Goal: Entertainment & Leisure: Consume media (video, audio)

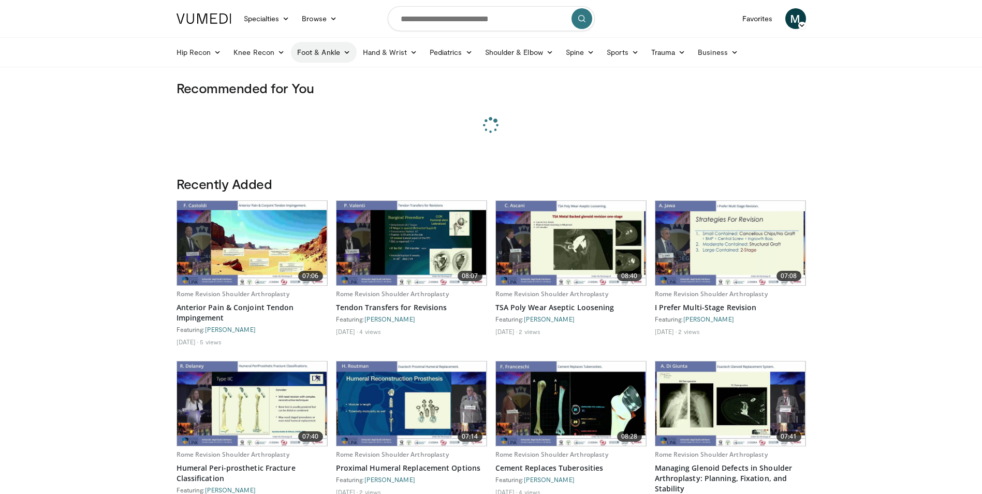
click at [306, 51] on link "Foot & Ankle" at bounding box center [324, 52] width 66 height 21
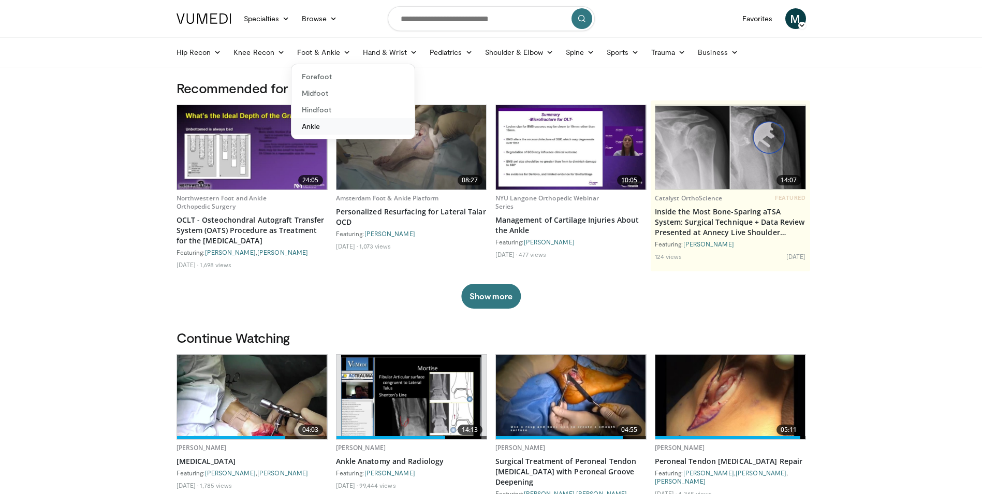
click at [317, 123] on link "Ankle" at bounding box center [353, 126] width 123 height 17
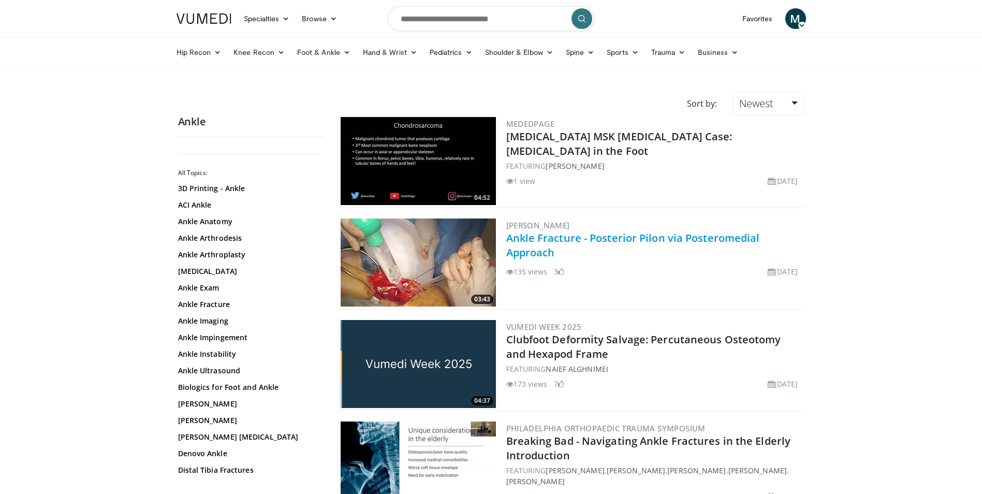
click at [563, 234] on link "Ankle Fracture - Posterior Pilon via Posteromedial Approach" at bounding box center [633, 245] width 254 height 28
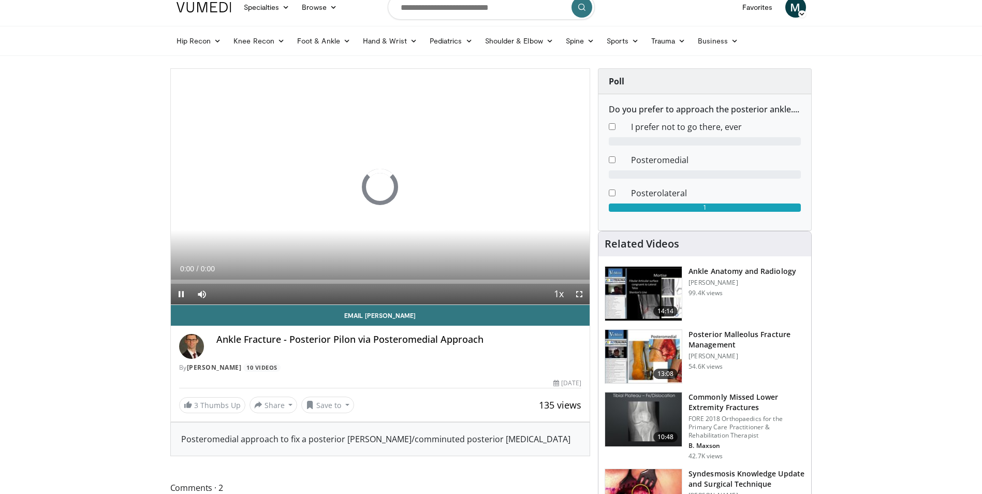
scroll to position [36, 0]
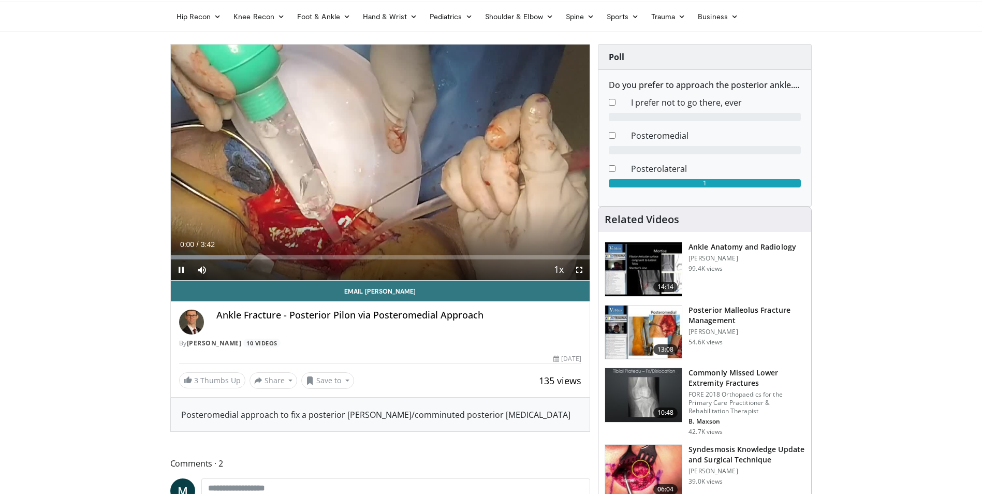
click at [722, 245] on h3 "Ankle Anatomy and Radiology" at bounding box center [743, 247] width 108 height 10
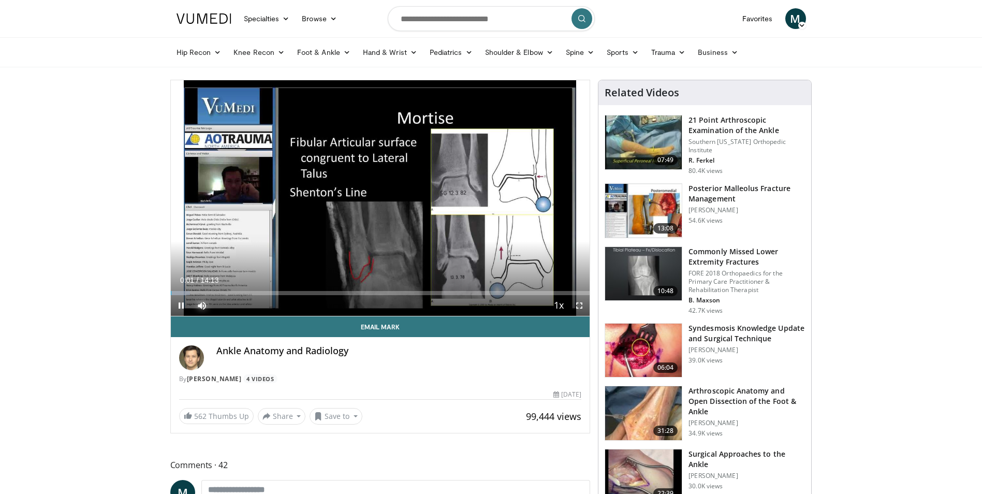
click at [192, 296] on span "Video Player" at bounding box center [202, 305] width 21 height 21
click at [201, 295] on div "Progress Bar" at bounding box center [201, 293] width 1 height 4
drag, startPoint x: 215, startPoint y: 294, endPoint x: 221, endPoint y: 294, distance: 6.2
click at [215, 294] on div "Progress Bar" at bounding box center [215, 293] width 1 height 4
click at [242, 294] on div "Progress Bar" at bounding box center [242, 293] width 1 height 4
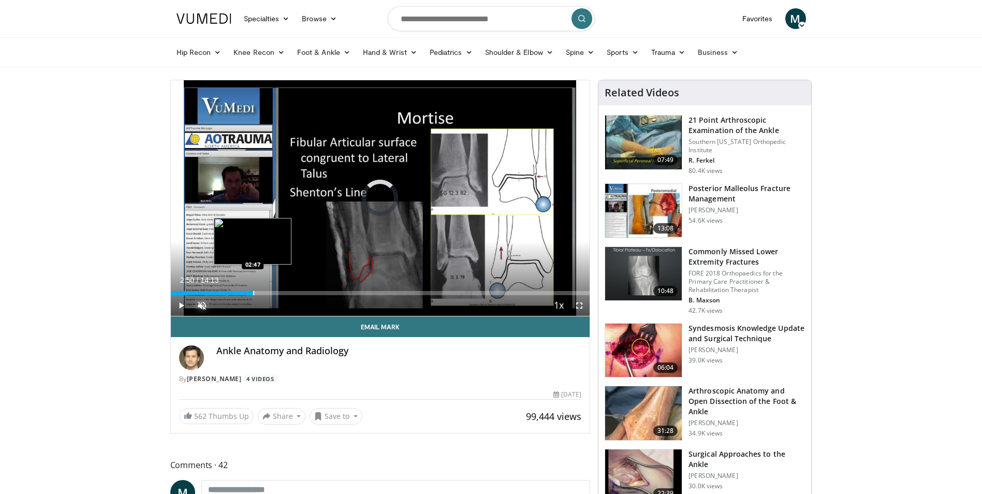
click at [254, 293] on div "Loaded : 0.00% 02:50 02:47" at bounding box center [380, 293] width 419 height 4
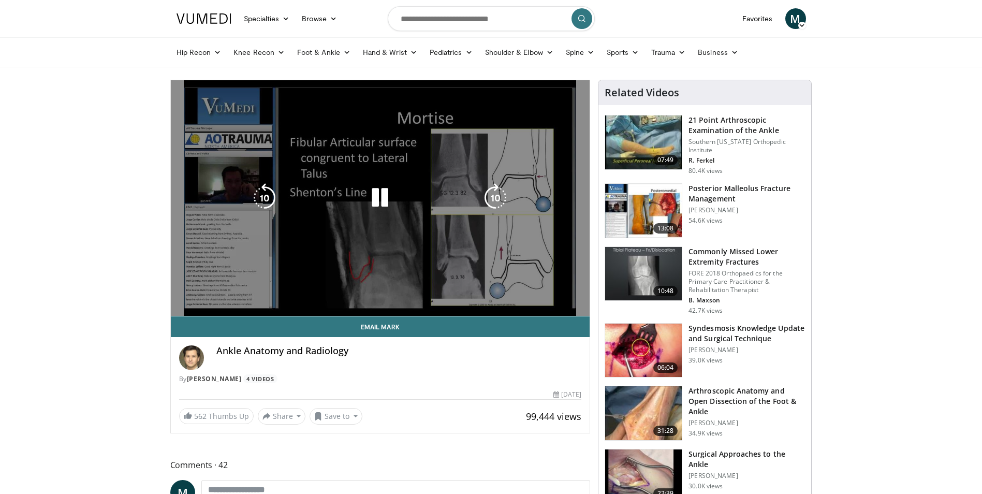
click at [278, 296] on div "10 seconds Tap to unmute" at bounding box center [380, 198] width 419 height 236
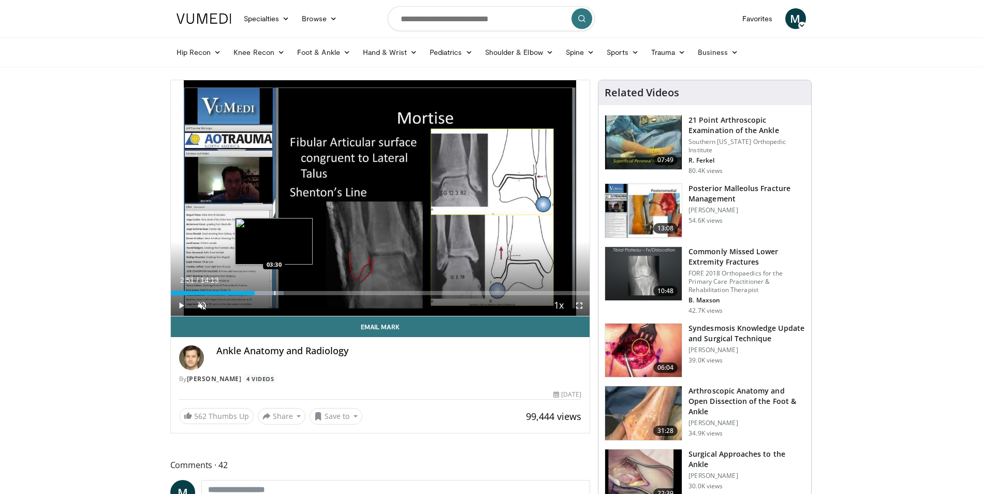
click at [274, 293] on div "Progress Bar" at bounding box center [274, 293] width 1 height 4
click at [295, 294] on div "Loaded : 28.13% 03:31 04:09" at bounding box center [380, 293] width 419 height 4
click at [580, 306] on span "Video Player" at bounding box center [579, 305] width 21 height 21
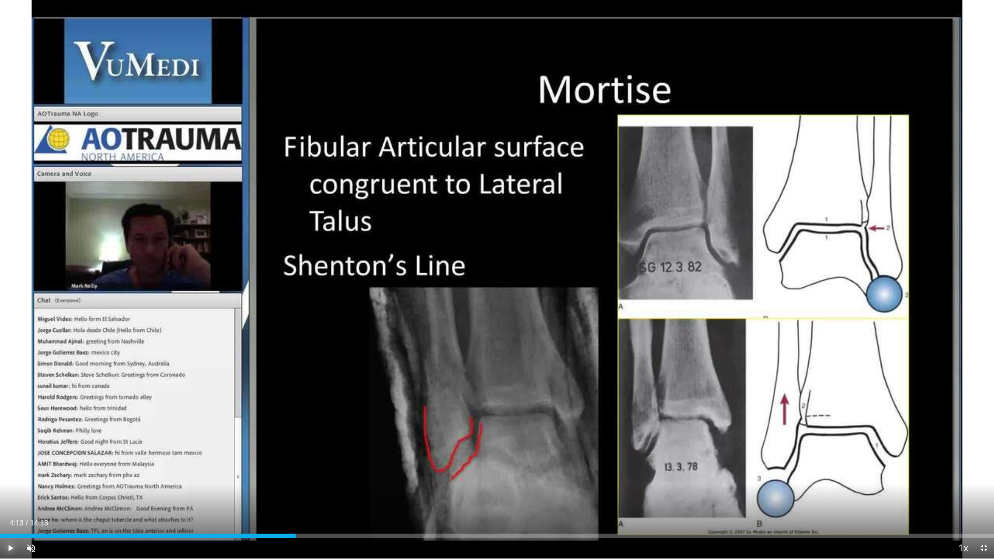
click at [10, 493] on span "Video Player" at bounding box center [10, 548] width 21 height 21
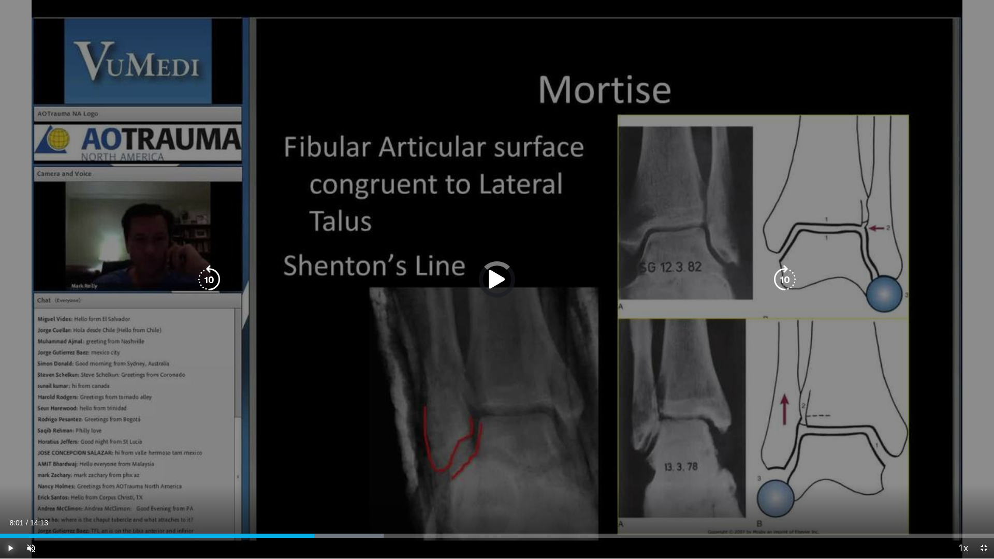
drag, startPoint x: 559, startPoint y: 532, endPoint x: 563, endPoint y: 506, distance: 25.6
click at [562, 493] on video-js "**********" at bounding box center [497, 279] width 994 height 559
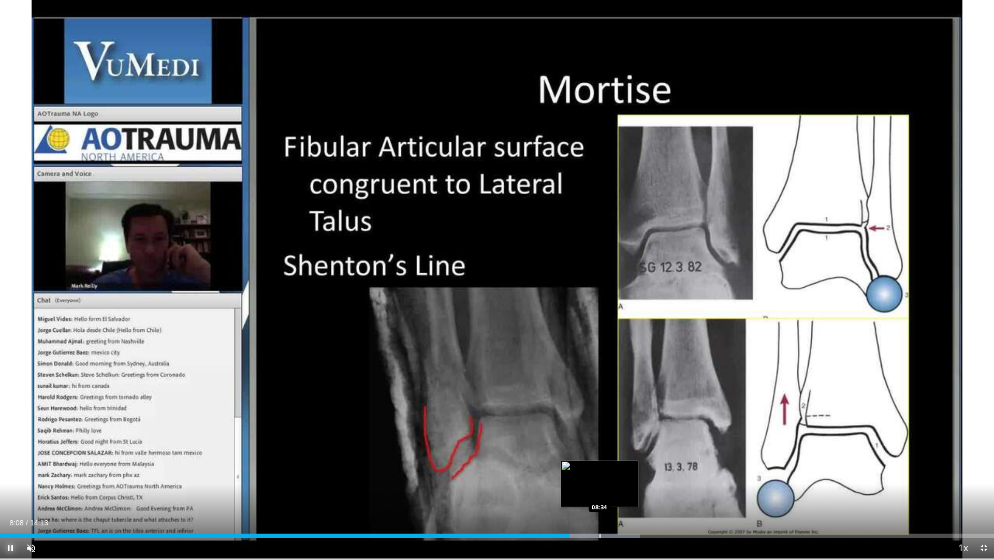
click at [600, 493] on div "Progress Bar" at bounding box center [600, 536] width 1 height 4
click at [6, 493] on span "Video Player" at bounding box center [10, 548] width 21 height 21
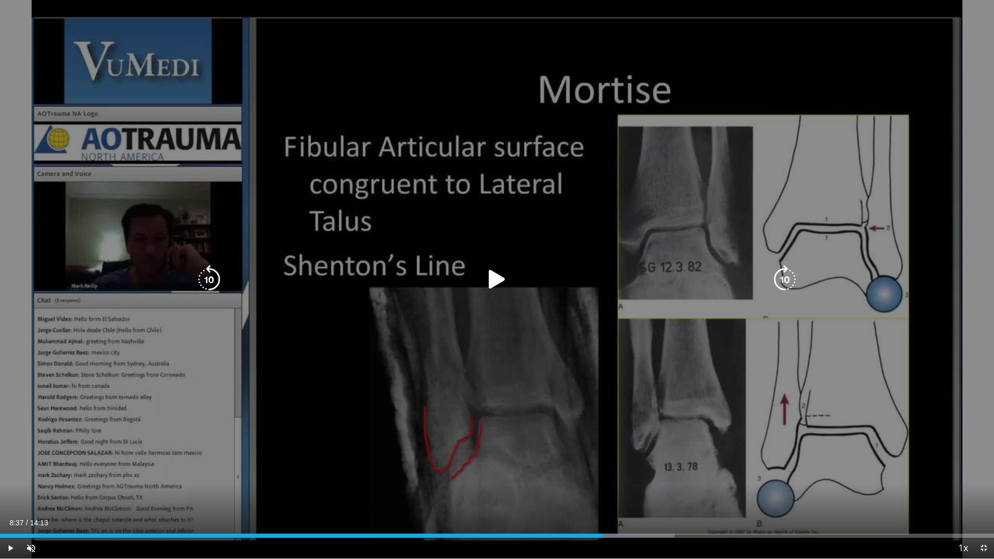
click at [497, 279] on icon "Video Player" at bounding box center [497, 279] width 29 height 29
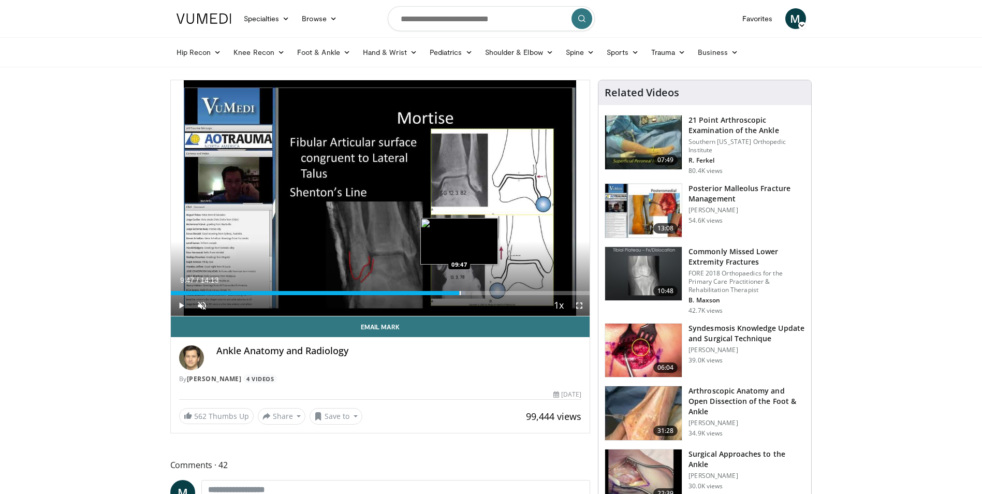
click at [460, 294] on div "Progress Bar" at bounding box center [460, 293] width 1 height 4
click at [484, 297] on div "Current Time 9:48 / Duration 14:13 Pause Skip Backward Skip Forward Unmute 100%…" at bounding box center [380, 305] width 419 height 21
click at [495, 294] on div "Progress Bar" at bounding box center [495, 293] width 1 height 4
